Goal: Task Accomplishment & Management: Manage account settings

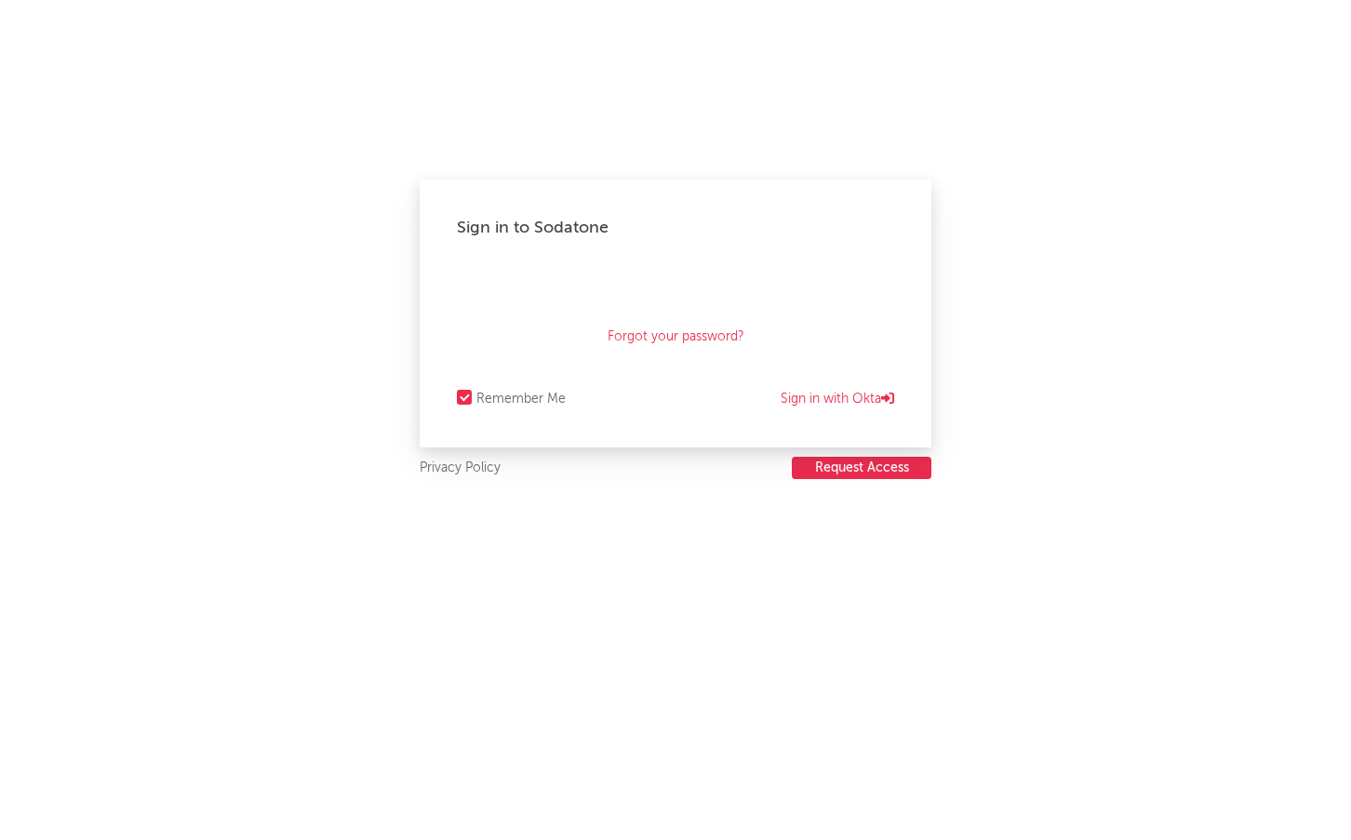
click at [636, 260] on div "Sign in to Sodatone Forgot your password? Remember Me Sign in with Okta" at bounding box center [676, 314] width 512 height 268
click at [506, 343] on div "Forgot your password?" at bounding box center [675, 313] width 437 height 93
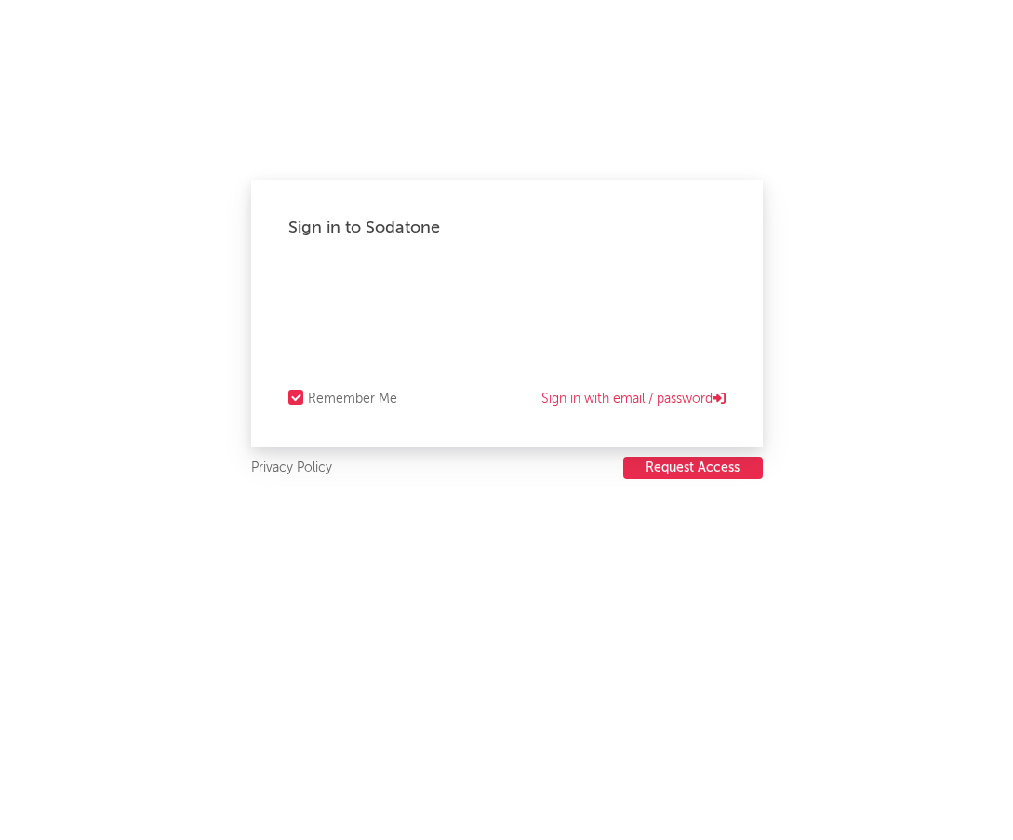
click at [472, 620] on div "Sign in to Sodatone Remember Me Sign in with email / password Privacy Policy Re…" at bounding box center [506, 420] width 1013 height 840
